Goal: Information Seeking & Learning: Learn about a topic

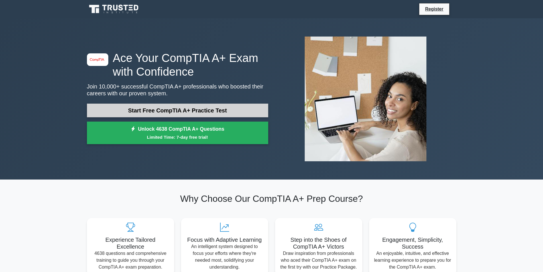
click at [164, 111] on link "Start Free CompTIA A+ Practice Test" at bounding box center [177, 110] width 181 height 14
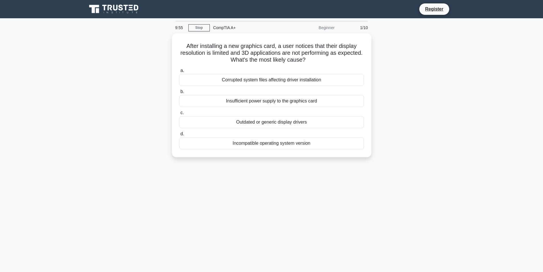
click at [363, 27] on div "1/10" at bounding box center [354, 27] width 33 height 11
click at [219, 27] on div "CompTIA A+" at bounding box center [249, 27] width 78 height 11
click at [263, 142] on div "Incompatible operating system version" at bounding box center [271, 142] width 185 height 12
click at [179, 134] on input "d. Incompatible operating system version" at bounding box center [179, 133] width 0 height 4
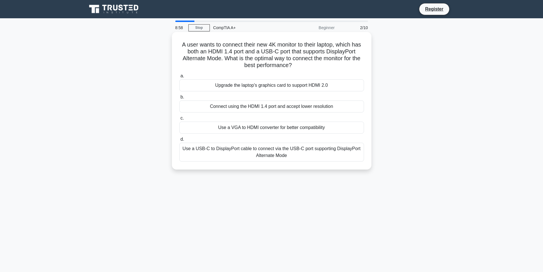
click at [239, 157] on div "Use a USB-C to DisplayPort cable to connect via the USB-C port supporting Displ…" at bounding box center [271, 151] width 185 height 19
click at [179, 141] on input "d. Use a USB-C to DisplayPort cable to connect via the USB-C port supporting Di…" at bounding box center [179, 139] width 0 height 4
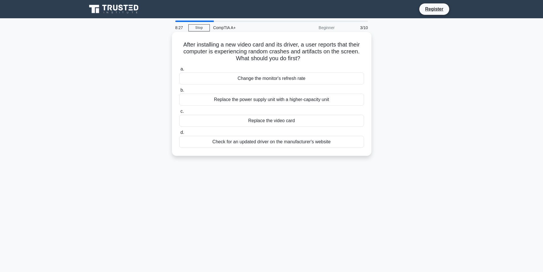
click at [259, 142] on div "Check for an updated driver on the manufacturer's website" at bounding box center [271, 142] width 185 height 12
click at [179, 134] on input "d. Check for an updated driver on the manufacturer's website" at bounding box center [179, 133] width 0 height 4
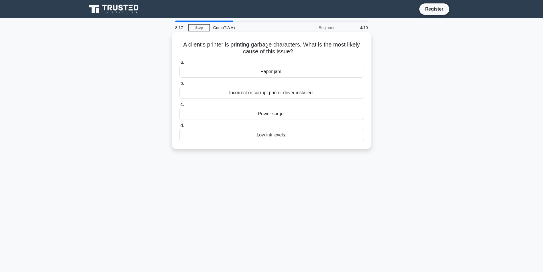
click at [282, 136] on div "Low ink levels." at bounding box center [271, 135] width 185 height 12
click at [179, 127] on input "d. Low ink levels." at bounding box center [179, 126] width 0 height 4
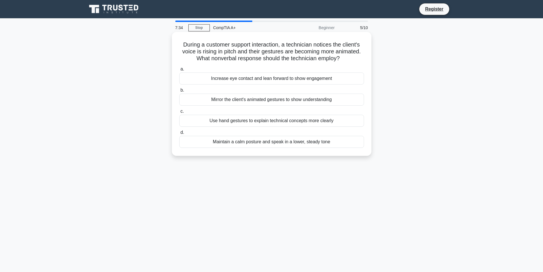
click at [252, 122] on div "Use hand gestures to explain technical concepts more clearly" at bounding box center [271, 121] width 185 height 12
click at [179, 113] on input "c. Use hand gestures to explain technical concepts more clearly" at bounding box center [179, 111] width 0 height 4
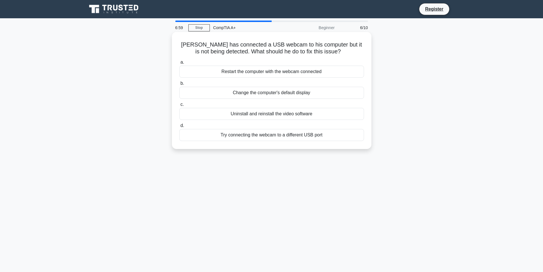
click at [291, 95] on div "Change the computer's default display" at bounding box center [271, 93] width 185 height 12
click at [179, 85] on input "b. Change the computer's default display" at bounding box center [179, 83] width 0 height 4
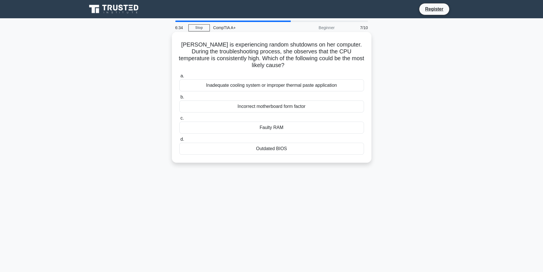
click at [273, 85] on div "Inadequate cooling system or improper thermal paste application" at bounding box center [271, 85] width 185 height 12
click at [179, 78] on input "a. Inadequate cooling system or improper thermal paste application" at bounding box center [179, 76] width 0 height 4
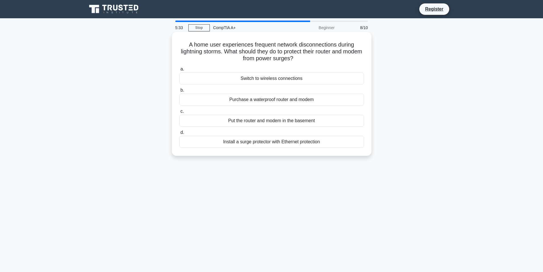
click at [263, 79] on div "Switch to wireless connections" at bounding box center [271, 78] width 185 height 12
click at [179, 71] on input "a. Switch to wireless connections" at bounding box center [179, 69] width 0 height 4
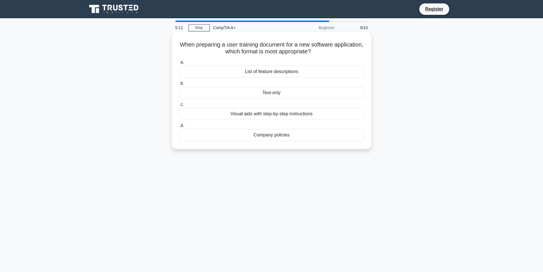
click at [283, 113] on div "Visual aids with step-by-step instructions" at bounding box center [271, 114] width 185 height 12
click at [179, 106] on input "c. Visual aids with step-by-step instructions" at bounding box center [179, 105] width 0 height 4
click at [239, 91] on div "Ask the user for more information and check system resources" at bounding box center [271, 93] width 185 height 12
click at [179, 85] on input "b. Ask the user for more information and check system resources" at bounding box center [179, 83] width 0 height 4
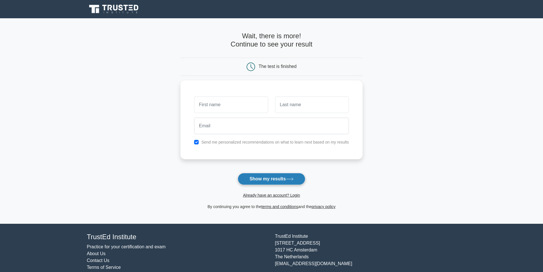
click at [284, 177] on button "Show my results" at bounding box center [271, 179] width 67 height 12
click at [319, 81] on div "Send me personalized recommendations on what to learn next based on my results" at bounding box center [271, 118] width 182 height 79
click at [255, 101] on input "text" at bounding box center [231, 103] width 74 height 17
type input "tegr"
click at [293, 98] on input "text" at bounding box center [312, 103] width 74 height 17
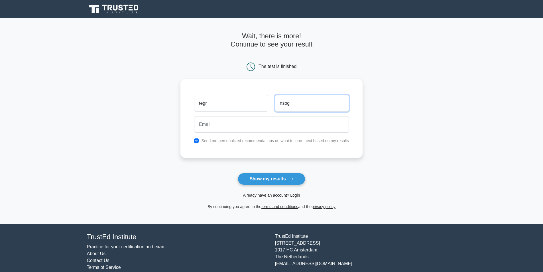
type input "nsog"
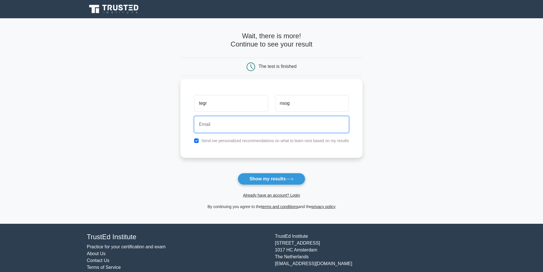
click at [254, 128] on input "email" at bounding box center [271, 124] width 155 height 17
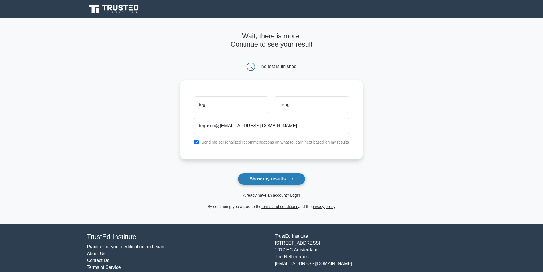
click at [282, 182] on button "Show my results" at bounding box center [271, 179] width 67 height 12
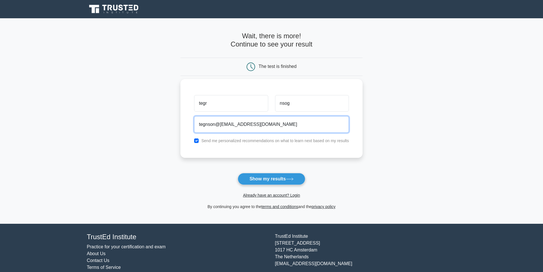
drag, startPoint x: 219, startPoint y: 125, endPoint x: 222, endPoint y: 127, distance: 3.8
click at [220, 125] on input "tegnson@brit@gmail.com" at bounding box center [271, 124] width 155 height 17
type input "tegnsonbrit@gmail.com"
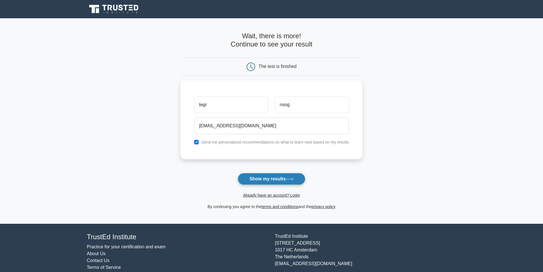
click at [268, 178] on button "Show my results" at bounding box center [271, 179] width 67 height 12
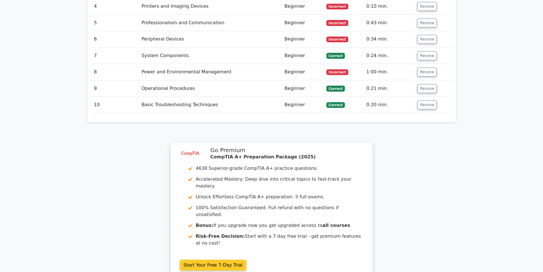
scroll to position [928, 0]
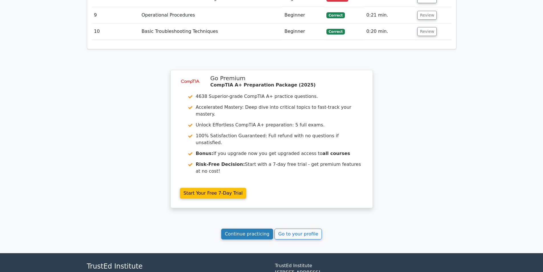
click at [239, 228] on link "Continue practicing" at bounding box center [247, 233] width 52 height 11
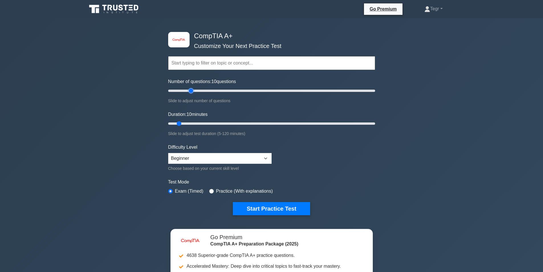
click at [191, 90] on input "Number of questions: 10 questions" at bounding box center [271, 90] width 207 height 7
type input "30"
click at [197, 91] on input "Number of questions: 65 questions" at bounding box center [271, 90] width 207 height 7
type input "15"
click at [186, 124] on input "Duration: 15 minutes" at bounding box center [271, 123] width 207 height 7
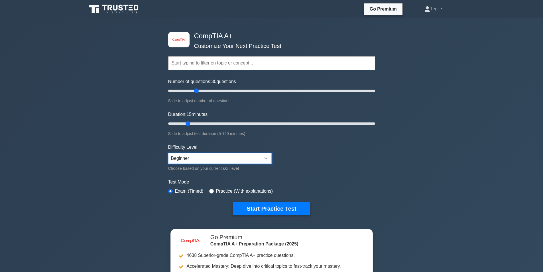
click at [233, 162] on select "Beginner Intermediate Expert" at bounding box center [219, 158] width 103 height 11
select select "expert"
click at [168, 153] on select "Beginner Intermediate Expert" at bounding box center [219, 158] width 103 height 11
click at [217, 190] on label "Practice (With explanations)" at bounding box center [244, 190] width 57 height 7
click at [209, 190] on input "radio" at bounding box center [211, 191] width 5 height 5
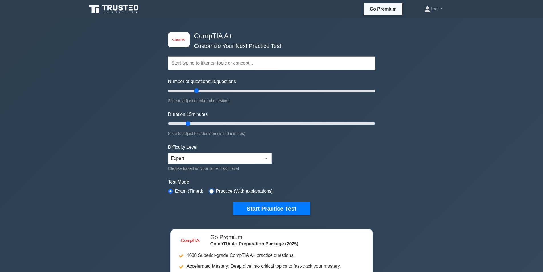
radio input "true"
click at [170, 189] on input "radio" at bounding box center [170, 191] width 5 height 5
radio input "true"
click at [211, 192] on input "radio" at bounding box center [211, 191] width 5 height 5
radio input "true"
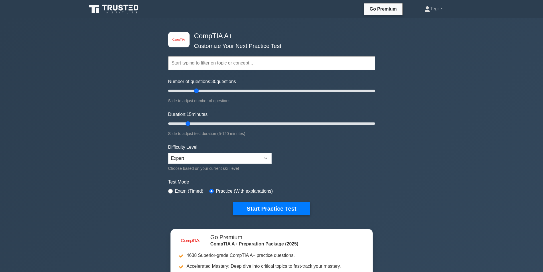
click at [234, 62] on input "text" at bounding box center [271, 63] width 207 height 14
click at [218, 61] on input "text" at bounding box center [271, 63] width 207 height 14
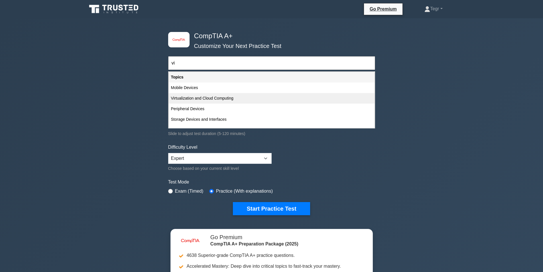
click at [210, 100] on div "Virtualization and Cloud Computing" at bounding box center [272, 98] width 206 height 11
type input "Virtualization and Cloud Computing"
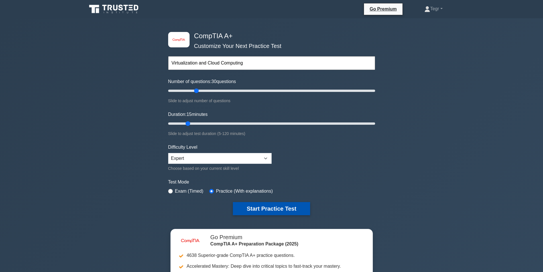
click at [278, 208] on button "Start Practice Test" at bounding box center [271, 208] width 77 height 13
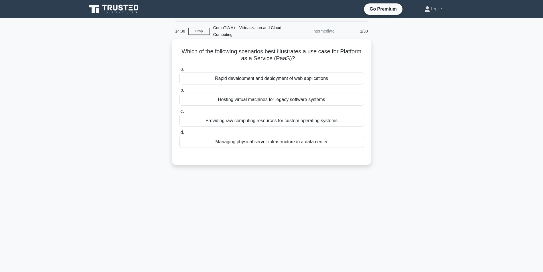
click at [259, 79] on div "Rapid development and deployment of web applications" at bounding box center [271, 78] width 185 height 12
click at [179, 71] on input "a. Rapid development and deployment of web applications" at bounding box center [179, 69] width 0 height 4
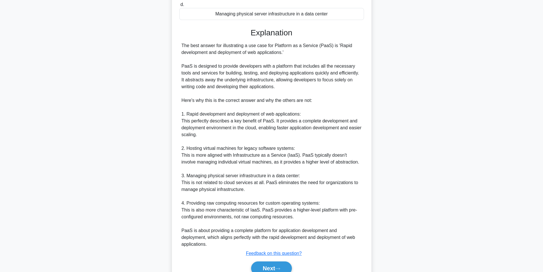
scroll to position [155, 0]
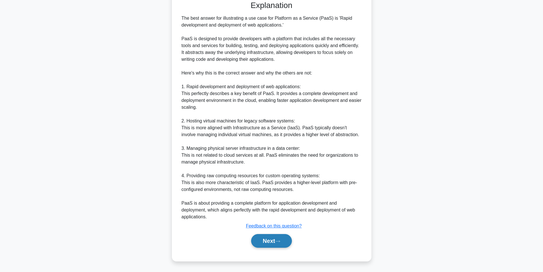
click at [263, 235] on button "Next" at bounding box center [271, 241] width 41 height 14
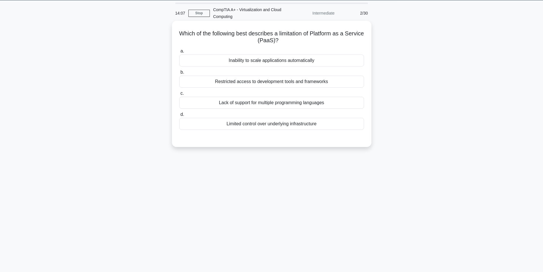
scroll to position [0, 0]
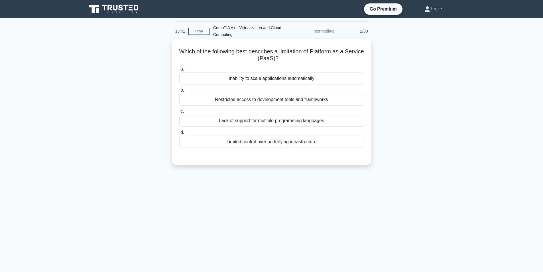
click at [273, 140] on div "Limited control over underlying infrastructure" at bounding box center [271, 142] width 185 height 12
click at [179, 134] on input "d. Limited control over underlying infrastructure" at bounding box center [179, 133] width 0 height 4
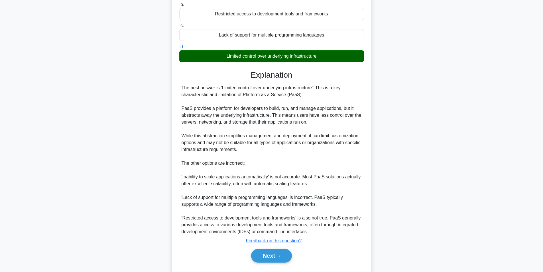
scroll to position [101, 0]
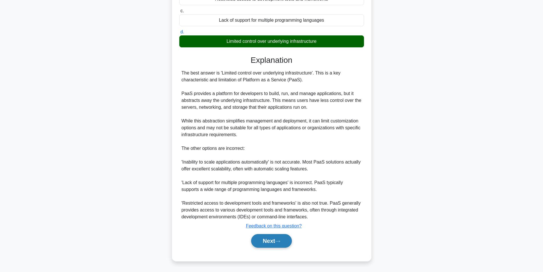
click at [278, 237] on button "Next" at bounding box center [271, 241] width 41 height 14
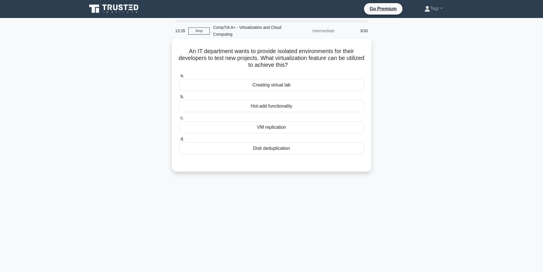
scroll to position [0, 0]
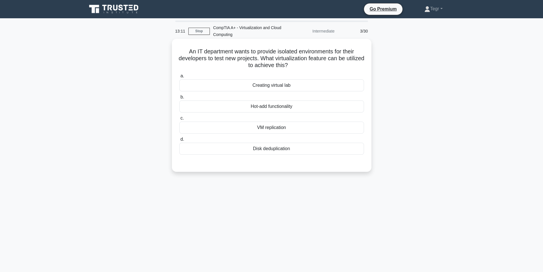
click at [270, 130] on div "VM replication" at bounding box center [271, 127] width 185 height 12
click at [179, 120] on input "c. VM replication" at bounding box center [179, 118] width 0 height 4
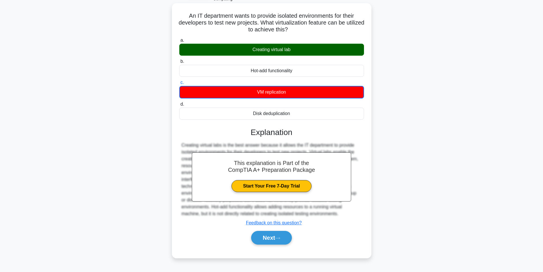
scroll to position [36, 0]
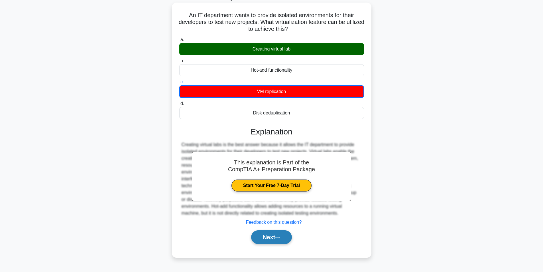
click at [268, 239] on button "Next" at bounding box center [271, 237] width 41 height 14
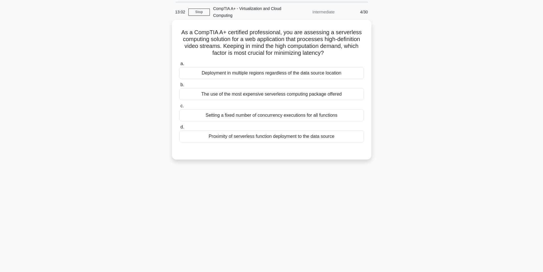
scroll to position [0, 0]
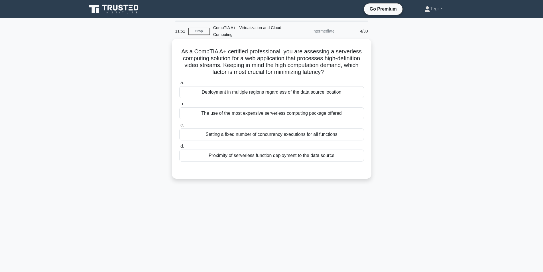
click at [272, 88] on div "Deployment in multiple regions regardless of the data source location" at bounding box center [271, 92] width 185 height 12
click at [179, 85] on input "a. Deployment in multiple regions regardless of the data source location" at bounding box center [179, 83] width 0 height 4
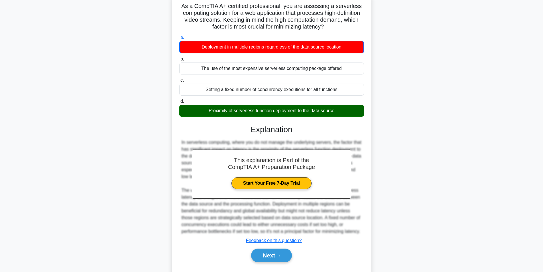
scroll to position [67, 0]
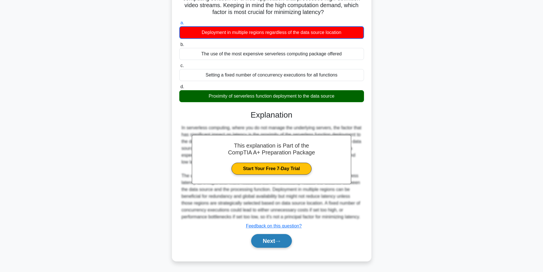
click at [275, 244] on button "Next" at bounding box center [271, 241] width 41 height 14
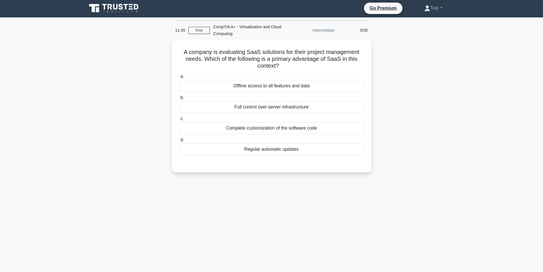
scroll to position [0, 0]
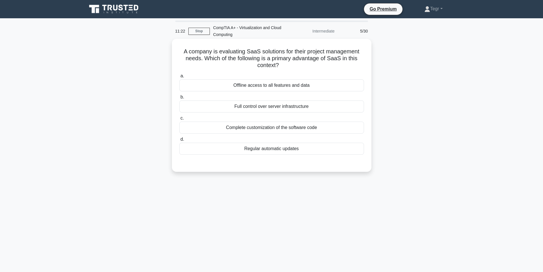
click at [282, 149] on div "Regular automatic updates" at bounding box center [271, 148] width 185 height 12
click at [179, 141] on input "d. Regular automatic updates" at bounding box center [179, 139] width 0 height 4
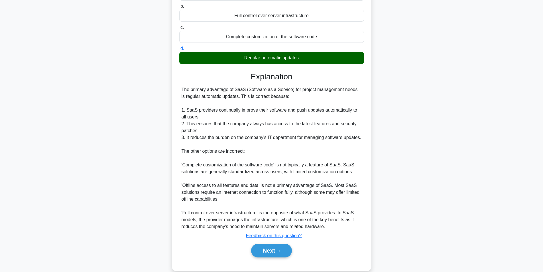
scroll to position [101, 0]
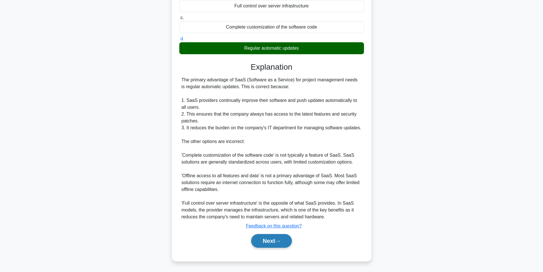
click at [269, 241] on button "Next" at bounding box center [271, 241] width 41 height 14
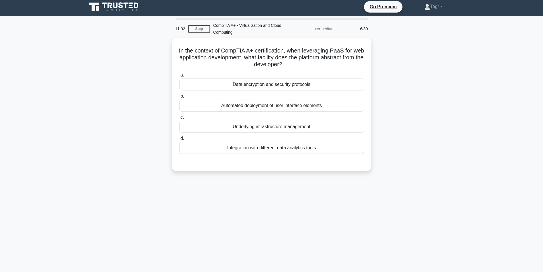
scroll to position [0, 0]
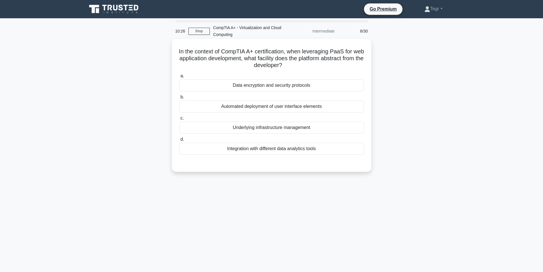
click at [275, 129] on div "Underlying infrastructure management" at bounding box center [271, 127] width 185 height 12
click at [179, 120] on input "c. Underlying infrastructure management" at bounding box center [179, 118] width 0 height 4
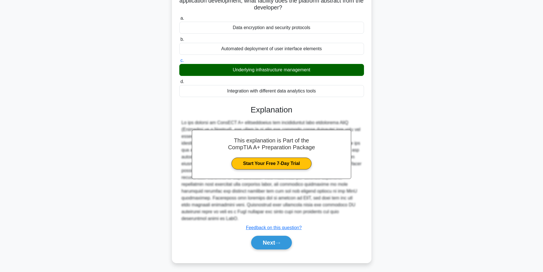
scroll to position [60, 0]
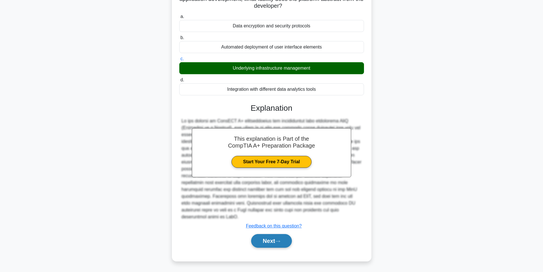
click at [271, 241] on button "Next" at bounding box center [271, 241] width 41 height 14
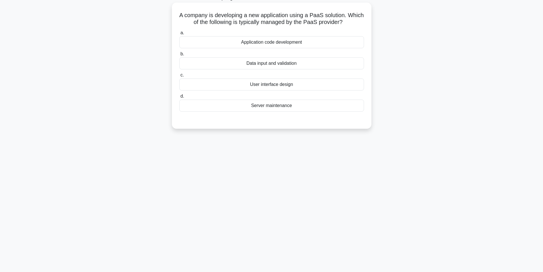
click at [284, 43] on div "Application code development" at bounding box center [271, 42] width 185 height 12
click at [179, 35] on input "a. Application code development" at bounding box center [179, 33] width 0 height 4
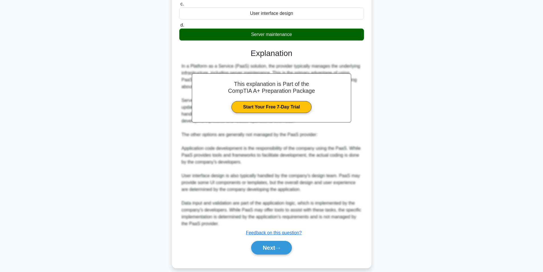
scroll to position [115, 0]
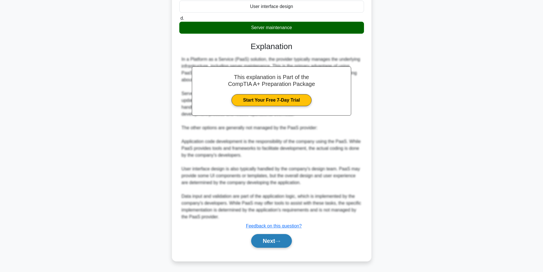
click at [277, 244] on button "Next" at bounding box center [271, 241] width 41 height 14
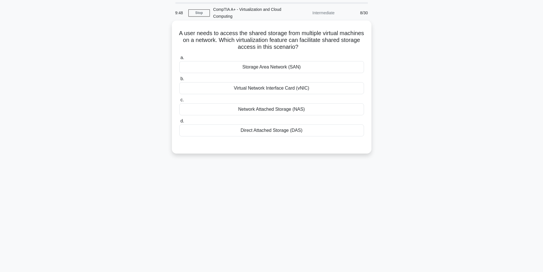
scroll to position [0, 0]
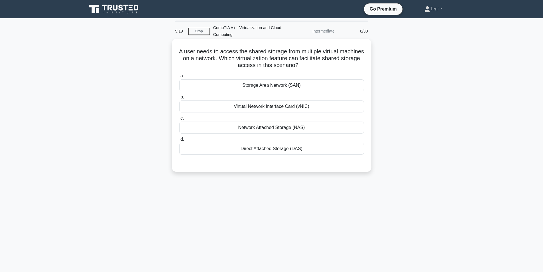
click at [290, 85] on div "Storage Area Network (SAN)" at bounding box center [271, 85] width 185 height 12
click at [179, 78] on input "a. Storage Area Network (SAN)" at bounding box center [179, 76] width 0 height 4
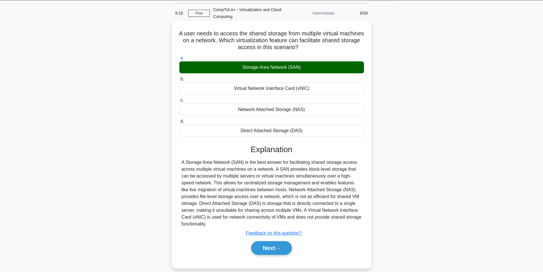
scroll to position [36, 0]
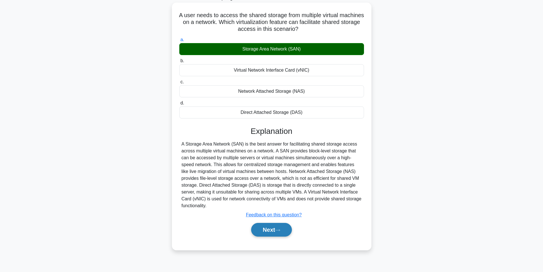
click at [281, 227] on button "Next" at bounding box center [271, 230] width 41 height 14
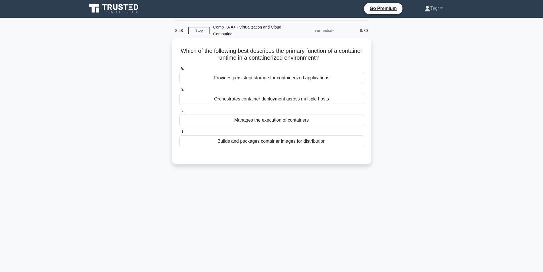
scroll to position [0, 0]
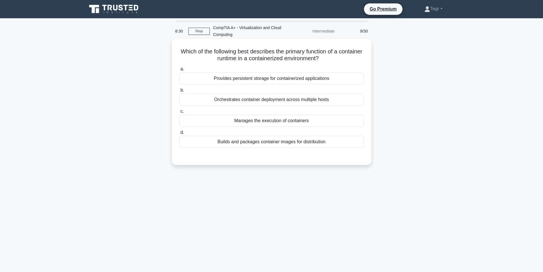
click at [285, 144] on div "Builds and packages container images for distribution" at bounding box center [271, 142] width 185 height 12
click at [179, 134] on input "d. Builds and packages container images for distribution" at bounding box center [179, 133] width 0 height 4
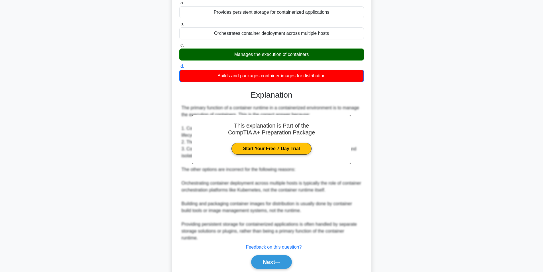
scroll to position [81, 0]
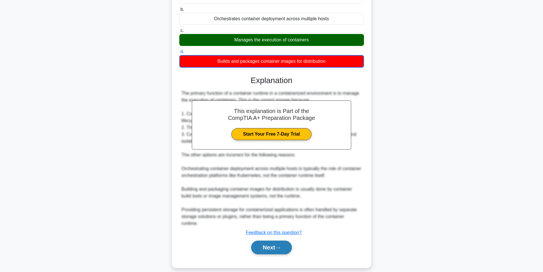
click at [279, 244] on button "Next" at bounding box center [271, 247] width 41 height 14
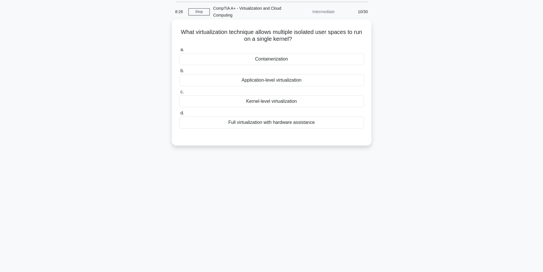
scroll to position [0, 0]
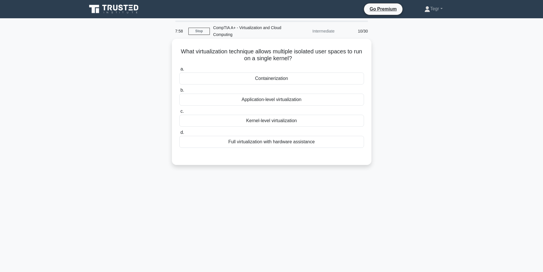
click at [273, 120] on div "Kernel-level virtualization" at bounding box center [271, 121] width 185 height 12
click at [179, 113] on input "c. Kernel-level virtualization" at bounding box center [179, 111] width 0 height 4
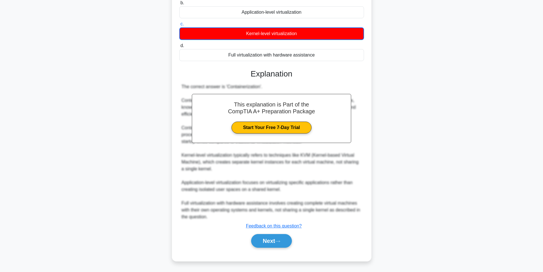
scroll to position [87, 0]
click at [272, 245] on button "Next" at bounding box center [271, 241] width 41 height 14
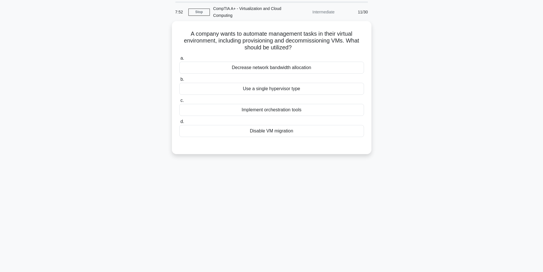
scroll to position [0, 0]
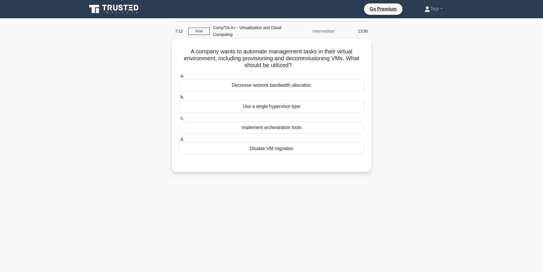
click at [277, 148] on div "Disable VM migration" at bounding box center [271, 148] width 185 height 12
click at [179, 141] on input "d. Disable VM migration" at bounding box center [179, 139] width 0 height 4
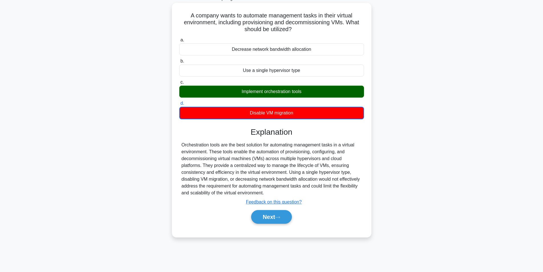
scroll to position [36, 0]
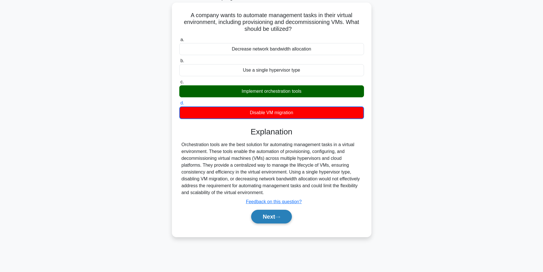
click at [277, 215] on button "Next" at bounding box center [271, 216] width 41 height 14
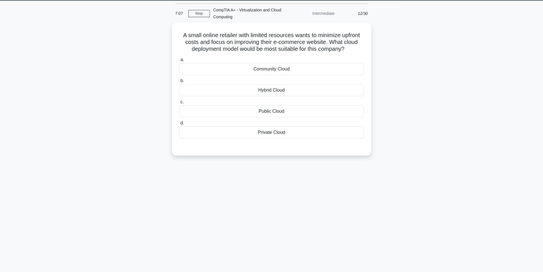
scroll to position [8, 0]
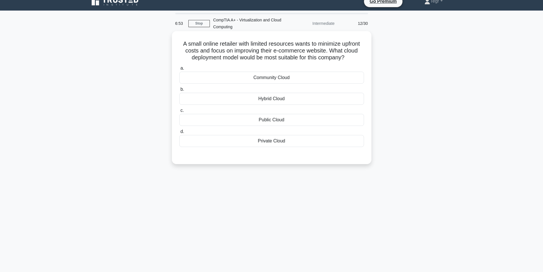
drag, startPoint x: 275, startPoint y: 143, endPoint x: 280, endPoint y: 152, distance: 10.2
click at [280, 152] on div "a. Community Cloud b. Hybrid Cloud c. d." at bounding box center [272, 110] width 186 height 93
click at [278, 154] on div at bounding box center [271, 152] width 185 height 5
click at [276, 98] on div "Hybrid Cloud" at bounding box center [271, 99] width 185 height 12
click at [179, 91] on input "b. Hybrid Cloud" at bounding box center [179, 89] width 0 height 4
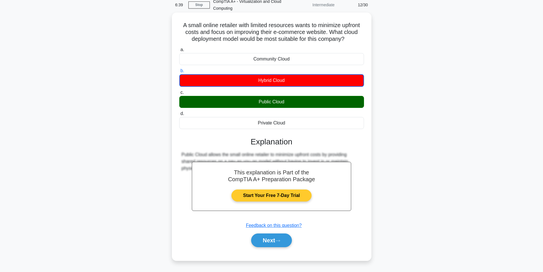
scroll to position [36, 0]
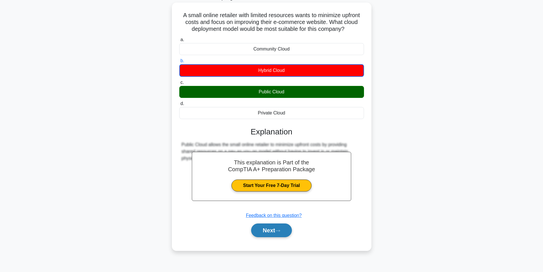
click at [280, 231] on icon at bounding box center [277, 230] width 5 height 3
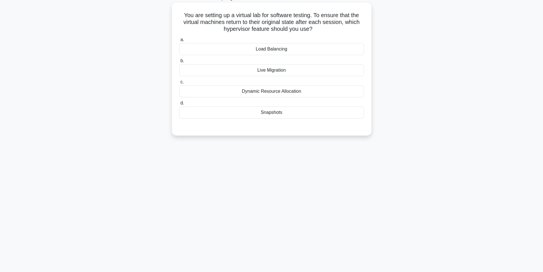
click at [292, 93] on div "Dynamic Resource Allocation" at bounding box center [271, 91] width 185 height 12
click at [179, 84] on input "c. Dynamic Resource Allocation" at bounding box center [179, 82] width 0 height 4
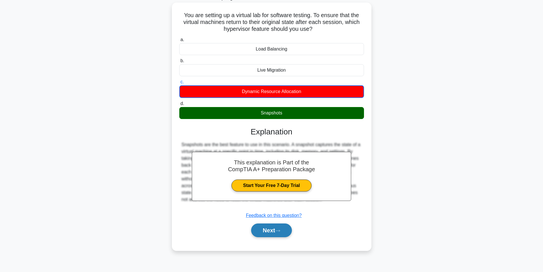
click at [281, 227] on button "Next" at bounding box center [271, 230] width 41 height 14
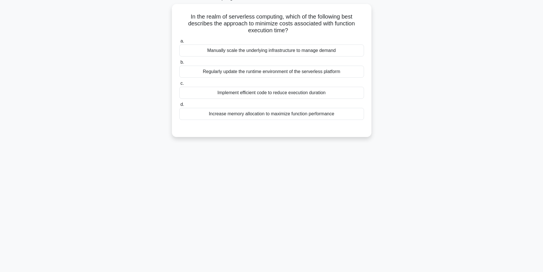
scroll to position [0, 0]
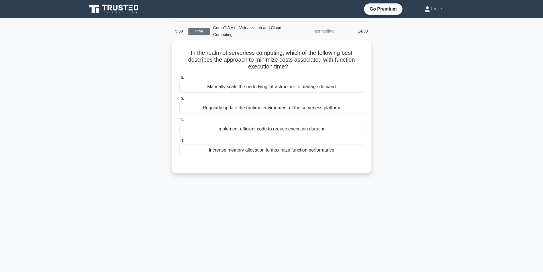
click at [199, 31] on link "Stop" at bounding box center [198, 31] width 21 height 7
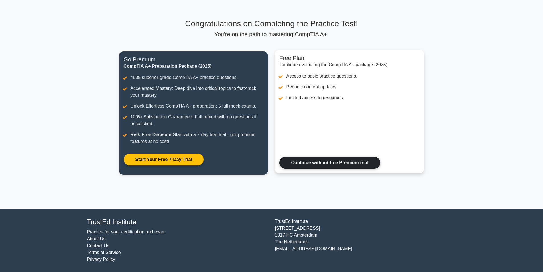
click at [303, 162] on link "Continue without free Premium trial" at bounding box center [329, 162] width 101 height 12
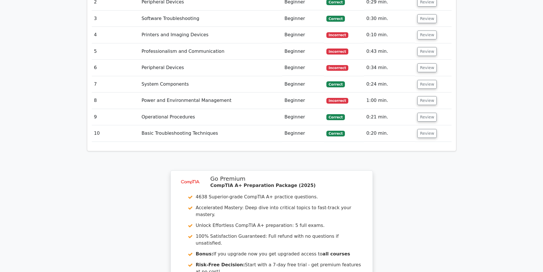
scroll to position [928, 0]
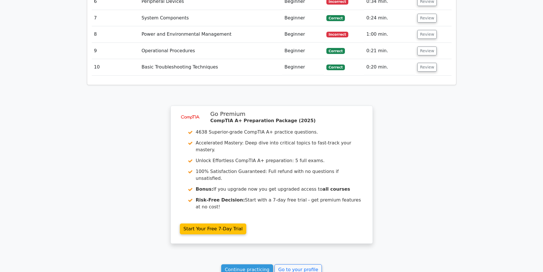
scroll to position [926, 0]
